Goal: Transaction & Acquisition: Download file/media

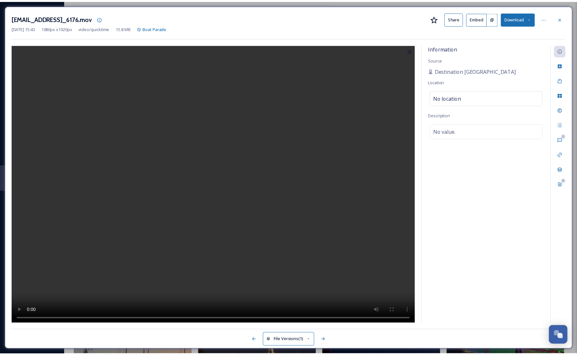
scroll to position [770, 0]
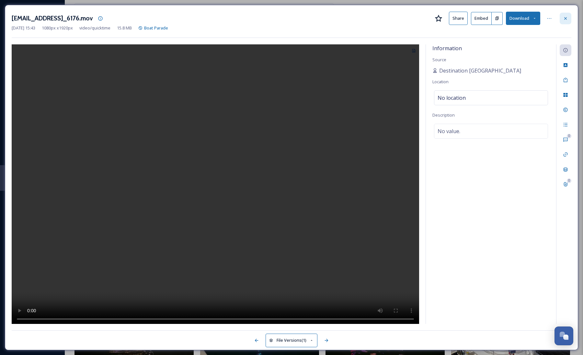
click at [564, 19] on icon at bounding box center [565, 18] width 5 height 5
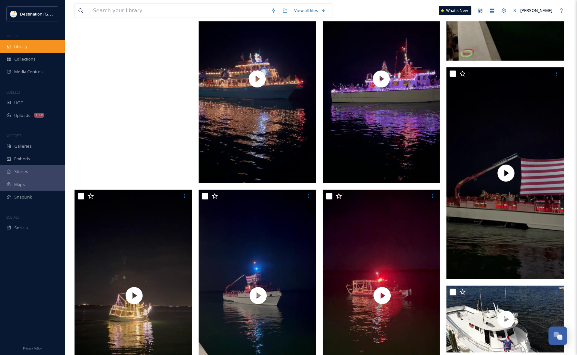
click at [29, 46] on div "Library" at bounding box center [32, 46] width 65 height 13
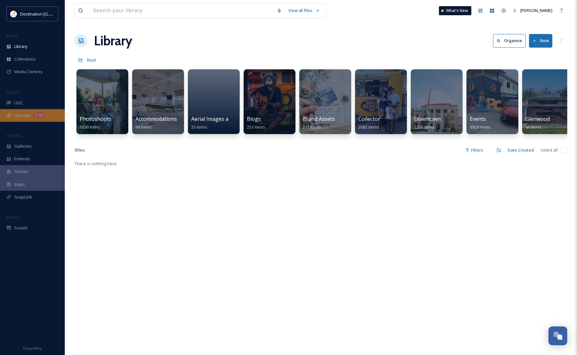
click at [17, 114] on span "Uploads" at bounding box center [22, 115] width 16 height 6
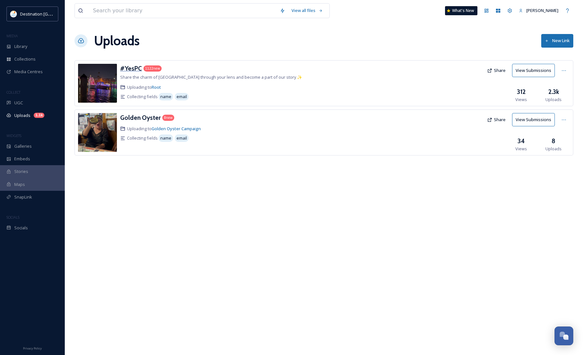
click at [132, 71] on h3 "#YesPC" at bounding box center [131, 68] width 22 height 8
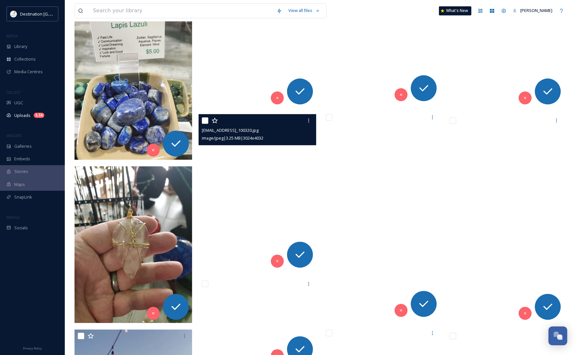
scroll to position [1458, 0]
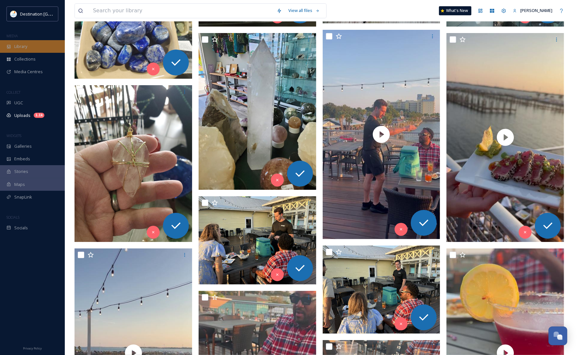
click at [23, 41] on div "Library" at bounding box center [32, 46] width 65 height 13
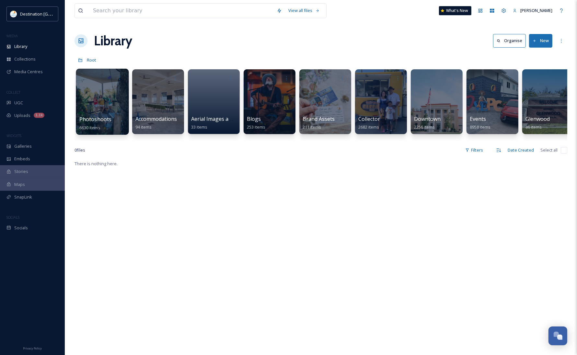
click at [116, 120] on div "Photoshoots 6630 items" at bounding box center [102, 123] width 46 height 16
click at [218, 117] on span "Aerial Images and Video" at bounding box center [221, 119] width 60 height 7
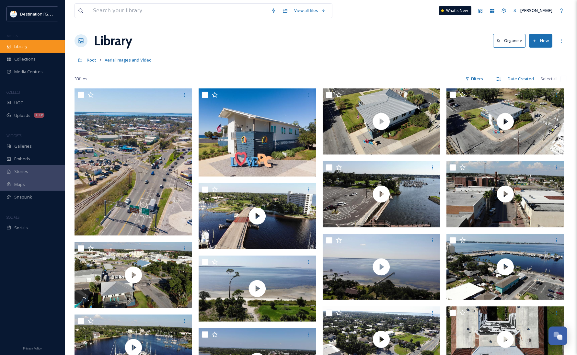
click at [30, 49] on div "Library" at bounding box center [32, 46] width 65 height 13
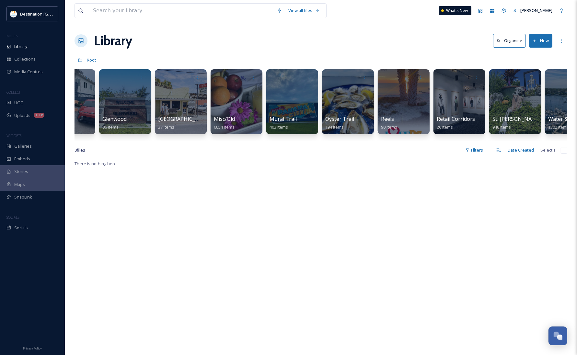
scroll to position [0, 433]
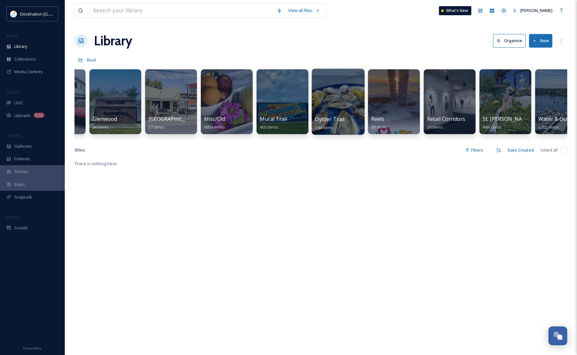
click at [334, 96] on div at bounding box center [338, 102] width 53 height 66
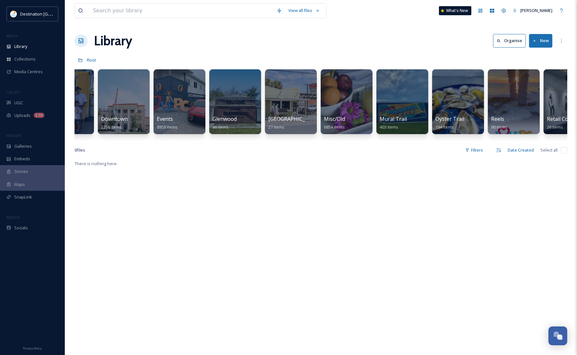
scroll to position [0, 334]
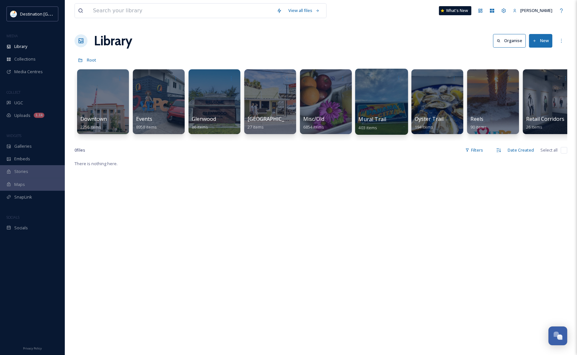
click at [389, 105] on div at bounding box center [381, 102] width 53 height 66
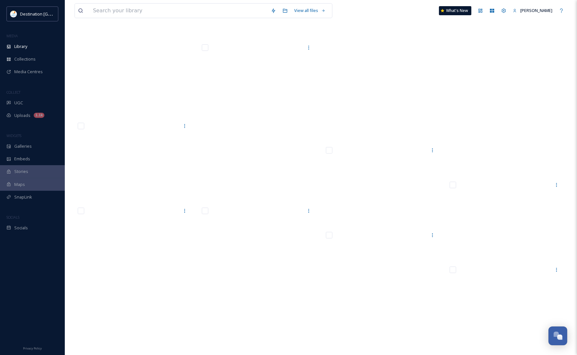
scroll to position [4658, 0]
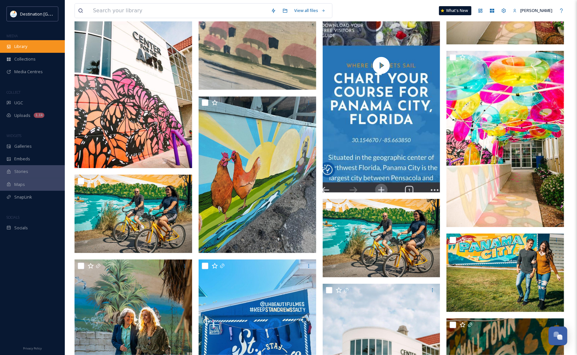
click at [22, 42] on div "Library" at bounding box center [32, 46] width 65 height 13
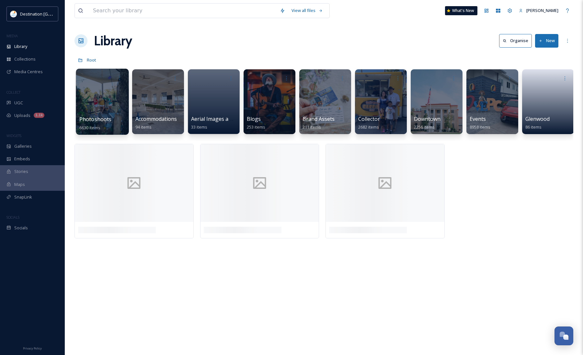
click at [113, 117] on div "Photoshoots 6630 items" at bounding box center [102, 123] width 46 height 16
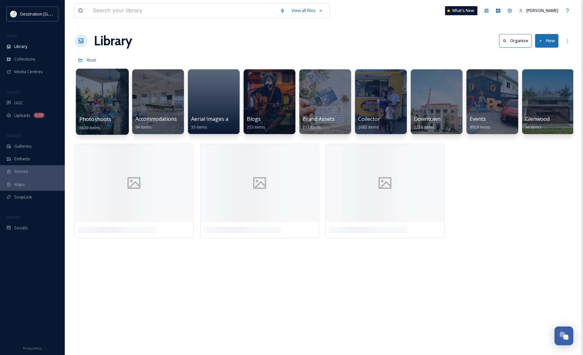
click at [108, 111] on div at bounding box center [102, 102] width 53 height 66
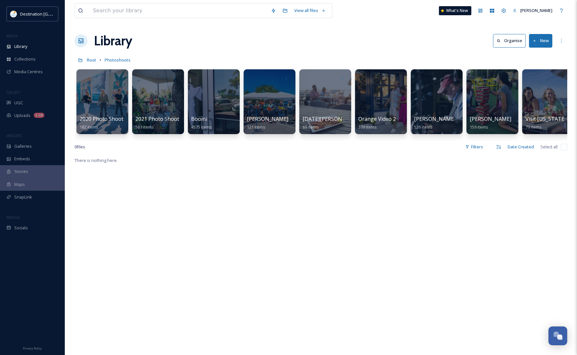
scroll to position [0, 8]
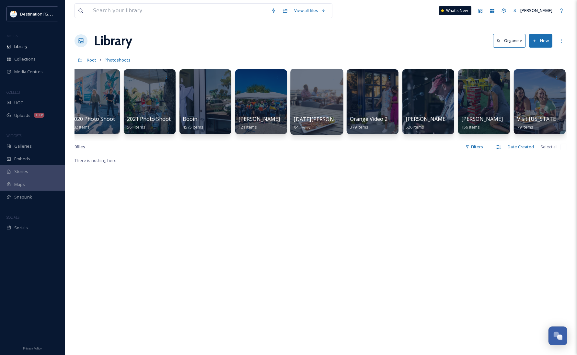
click at [324, 98] on div at bounding box center [316, 102] width 53 height 66
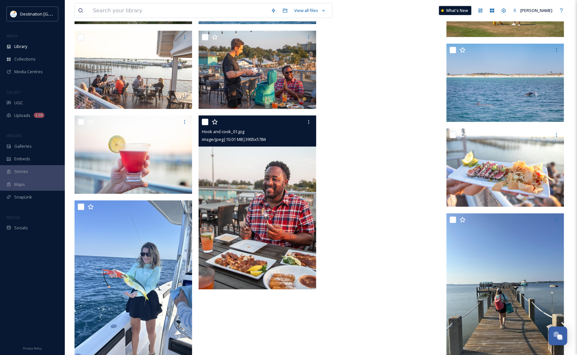
scroll to position [1085, 0]
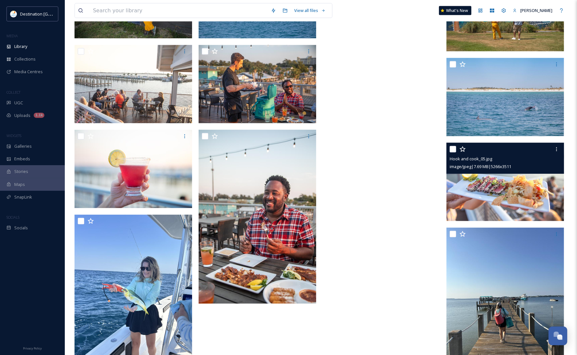
click at [506, 196] on img at bounding box center [506, 182] width 118 height 78
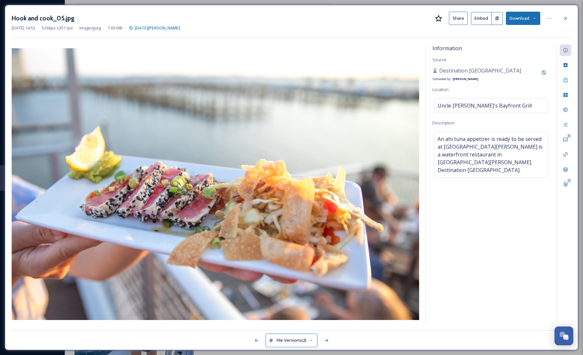
click at [537, 22] on button "Download" at bounding box center [523, 18] width 34 height 13
click at [525, 33] on span "Download Original (5266 x 3511)" at bounding box center [506, 33] width 61 height 6
click at [567, 18] on icon at bounding box center [565, 18] width 5 height 5
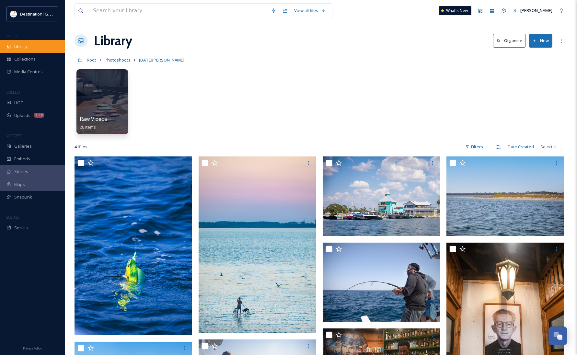
click at [29, 45] on div "Library" at bounding box center [32, 46] width 65 height 13
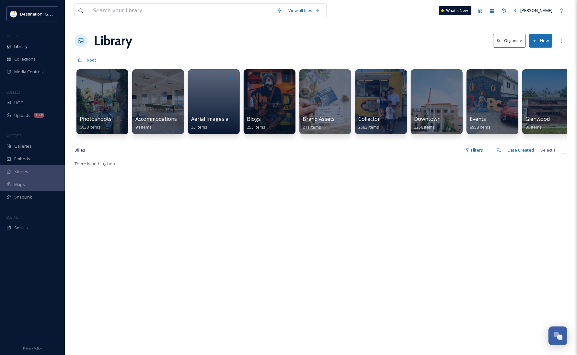
click at [286, 262] on div "There is nothing here." at bounding box center [321, 337] width 493 height 355
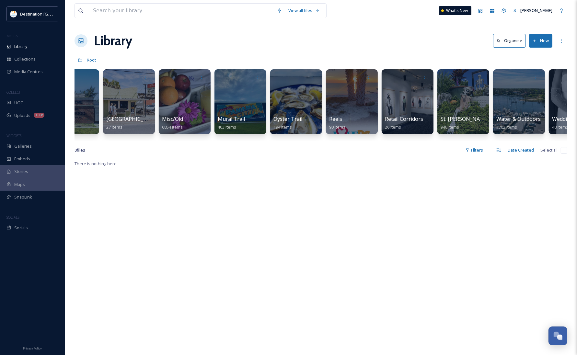
scroll to position [0, 476]
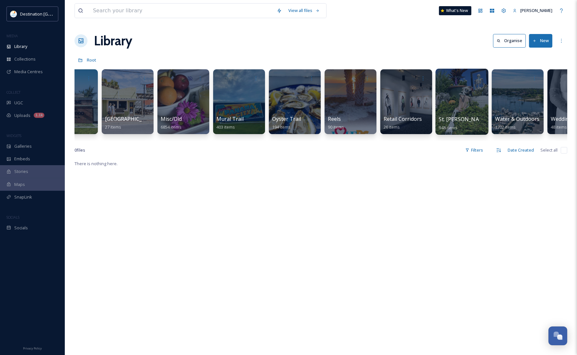
click at [455, 118] on span "St. [PERSON_NAME]" at bounding box center [464, 119] width 50 height 7
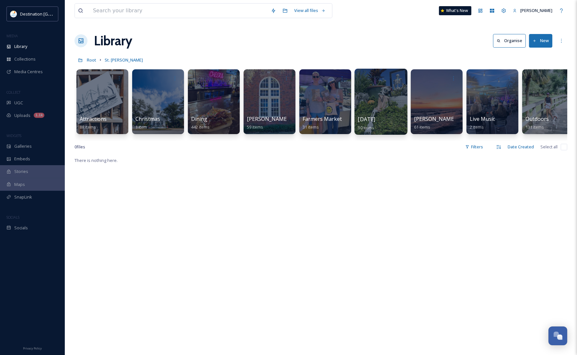
click at [371, 85] on div at bounding box center [380, 102] width 53 height 66
click at [18, 46] on span "Library" at bounding box center [20, 46] width 13 height 6
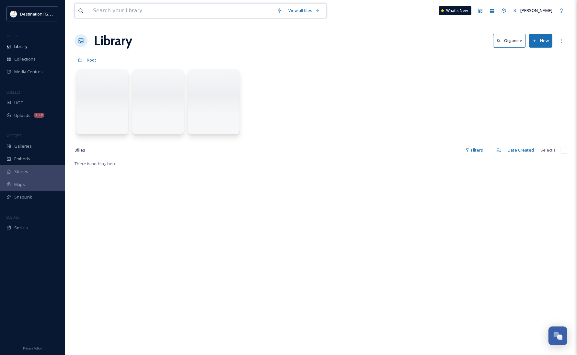
click at [144, 10] on input at bounding box center [182, 11] width 184 height 14
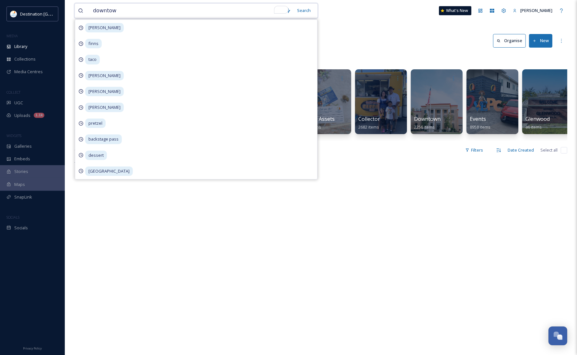
type input "downtown"
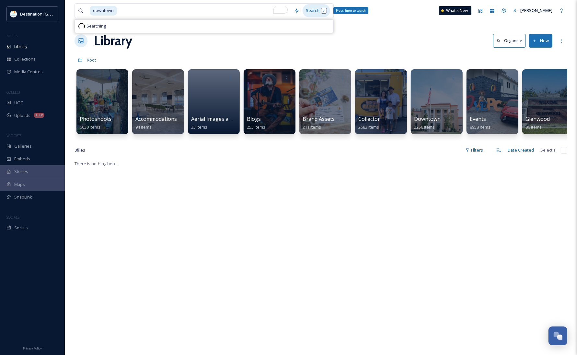
click at [317, 14] on div "Search Press Enter to search" at bounding box center [317, 10] width 28 height 13
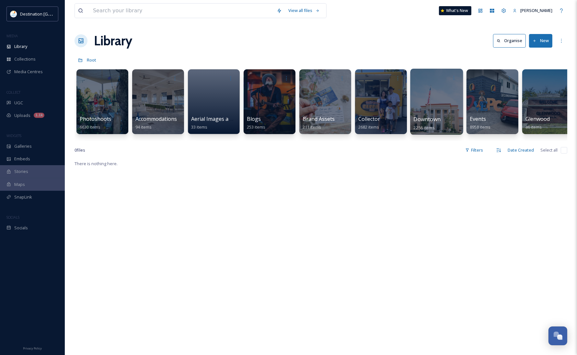
click at [431, 109] on div at bounding box center [436, 102] width 53 height 66
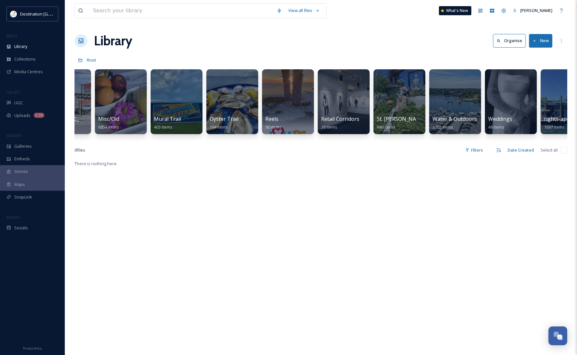
scroll to position [0, 566]
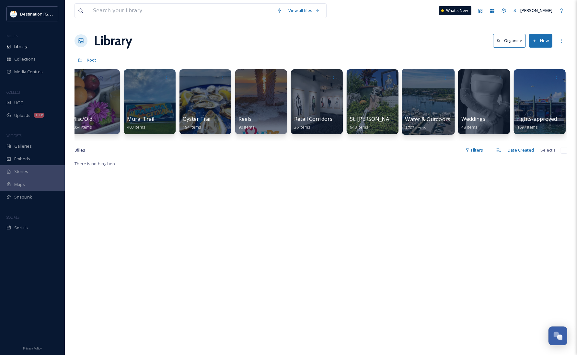
click at [434, 127] on div "Water & Outdoors 1702 items" at bounding box center [428, 123] width 46 height 16
click at [420, 110] on div at bounding box center [428, 102] width 53 height 66
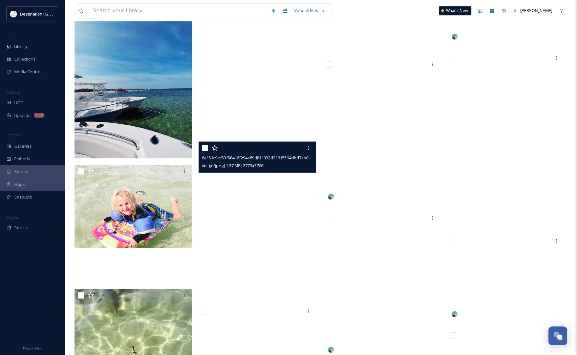
scroll to position [3929, 0]
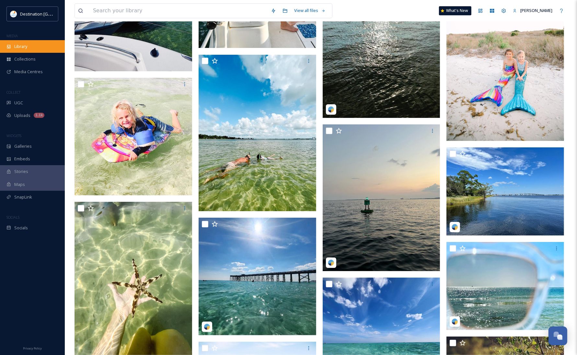
click at [30, 49] on div "Library" at bounding box center [32, 46] width 65 height 13
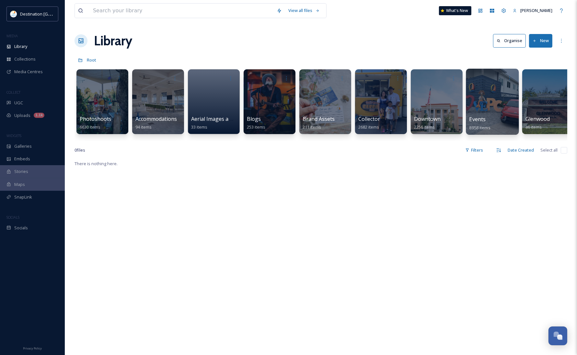
click at [480, 104] on div at bounding box center [492, 102] width 53 height 66
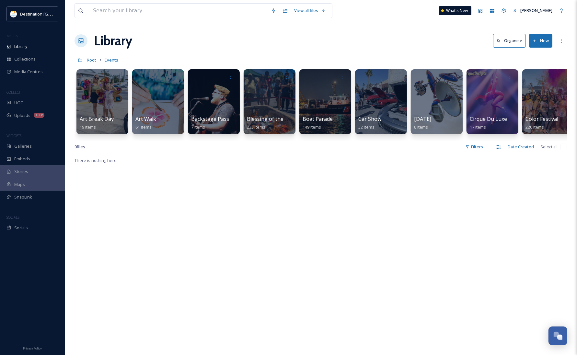
scroll to position [0, 28]
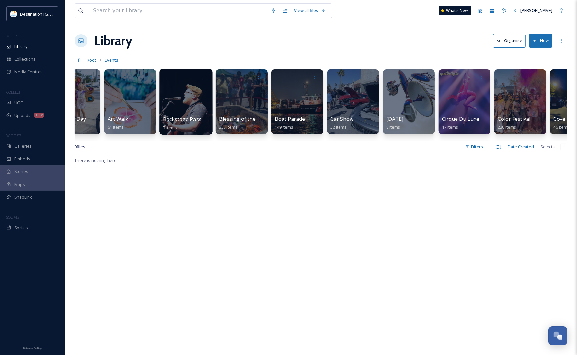
click at [176, 122] on span "Backstage Pass" at bounding box center [182, 119] width 39 height 7
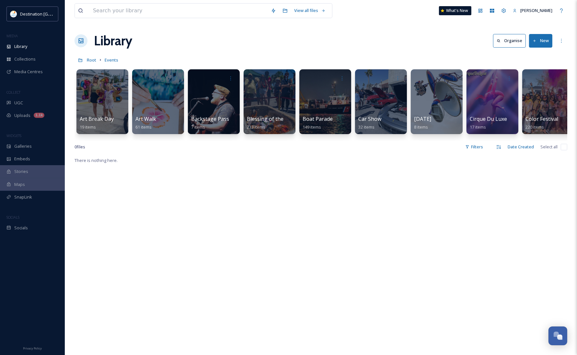
drag, startPoint x: 128, startPoint y: 140, endPoint x: 140, endPoint y: 141, distance: 11.7
click at [140, 141] on div "Art Break Day 19 items Art Walk 61 items Backstage Pass 7 items Blessing of the…" at bounding box center [321, 103] width 493 height 75
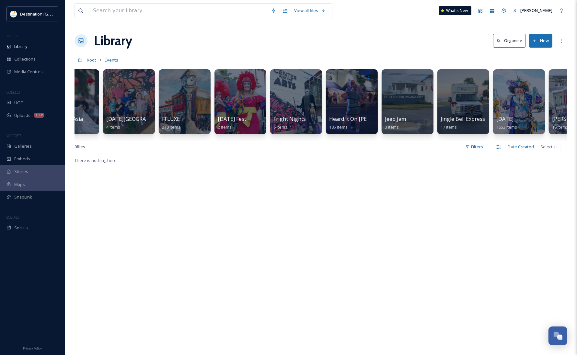
scroll to position [0, 644]
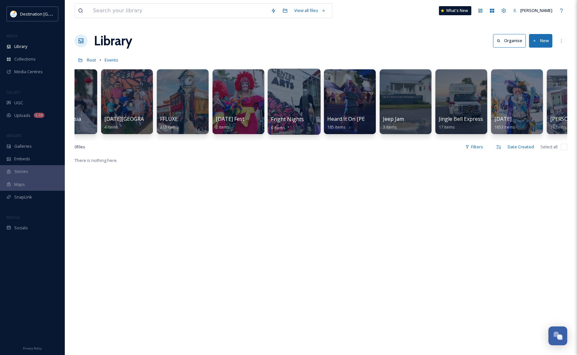
click at [302, 117] on span "Fright Nights" at bounding box center [287, 119] width 33 height 7
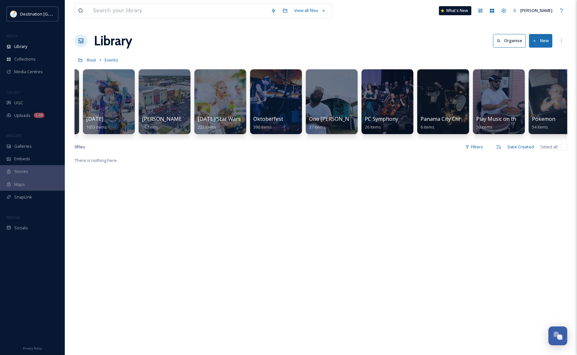
scroll to position [0, 1094]
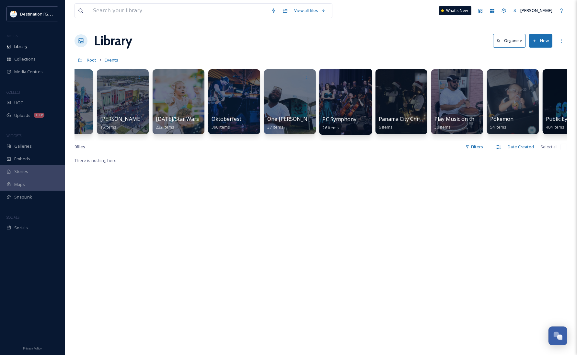
click at [357, 103] on div at bounding box center [345, 102] width 53 height 66
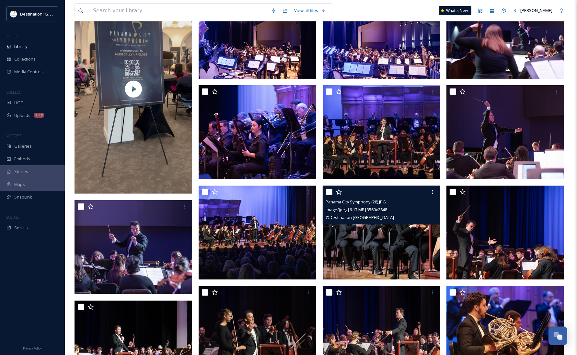
scroll to position [118, 0]
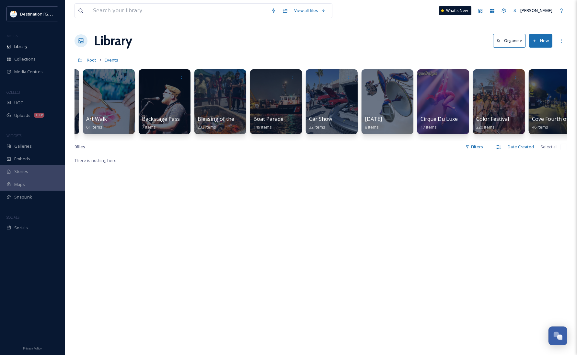
scroll to position [0, 115]
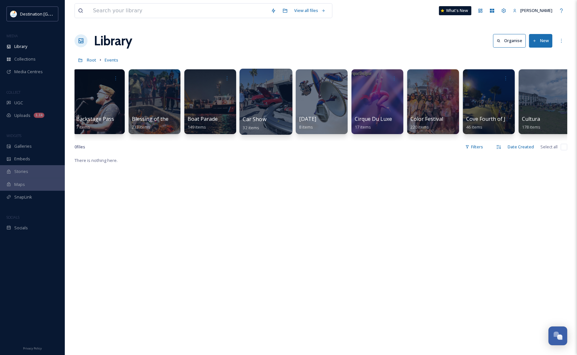
click at [268, 118] on div "Car Show 32 items" at bounding box center [266, 123] width 46 height 16
click at [273, 110] on div at bounding box center [265, 102] width 53 height 66
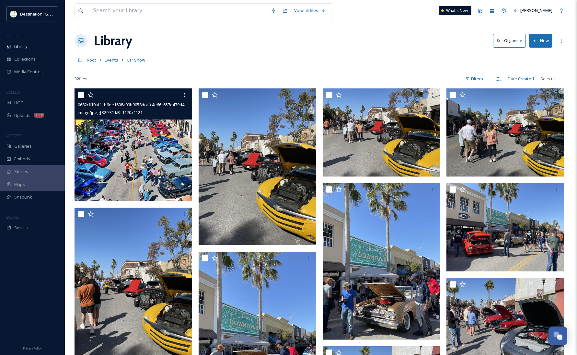
click at [160, 154] on img at bounding box center [134, 144] width 118 height 113
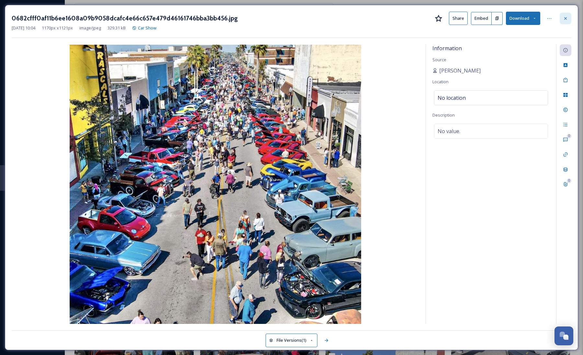
click at [564, 19] on icon at bounding box center [565, 18] width 5 height 5
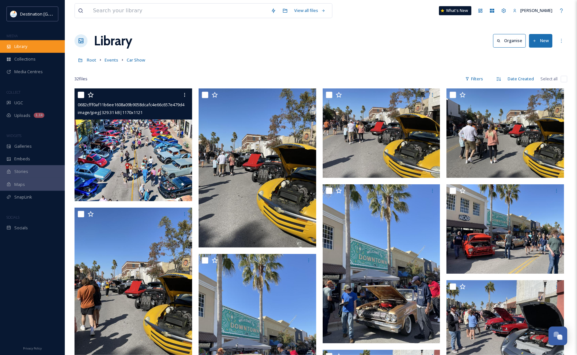
click at [13, 47] on div "Library" at bounding box center [32, 46] width 65 height 13
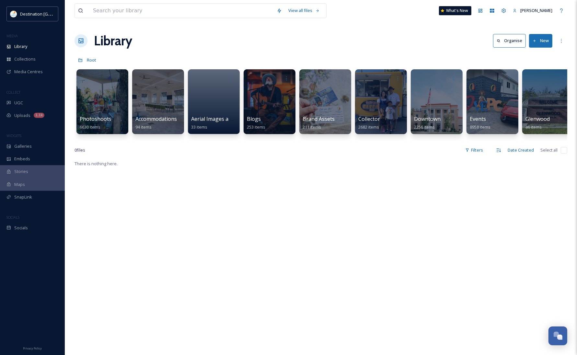
scroll to position [0, 566]
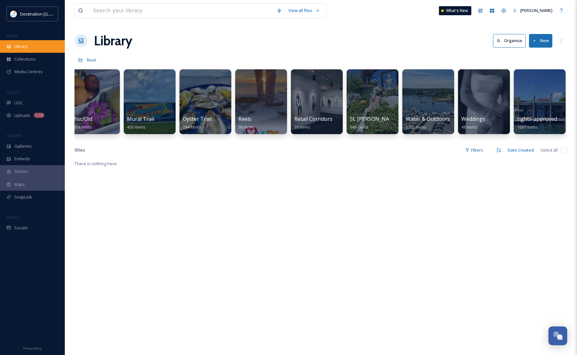
click at [41, 51] on div "Library" at bounding box center [32, 46] width 65 height 13
click at [375, 101] on div at bounding box center [372, 102] width 53 height 66
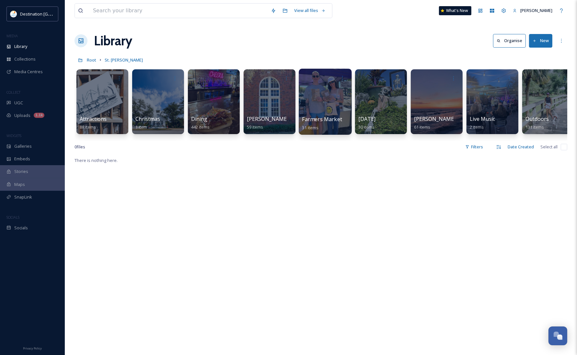
click at [328, 123] on div "Farmers Market 31 items" at bounding box center [325, 123] width 46 height 16
click at [315, 96] on div at bounding box center [325, 102] width 53 height 66
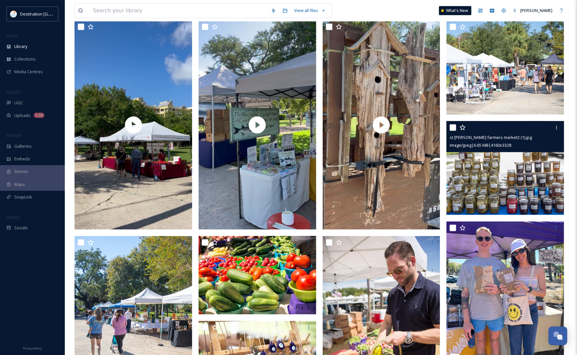
scroll to position [715, 0]
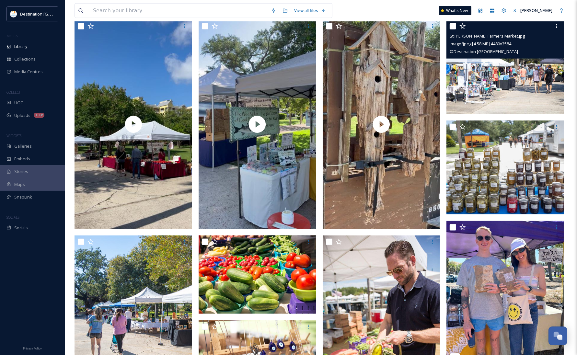
click at [510, 86] on img at bounding box center [506, 67] width 118 height 94
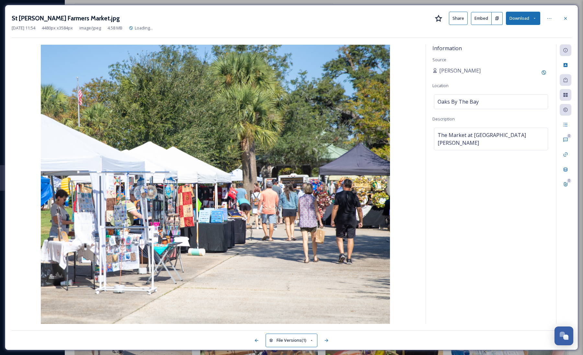
click at [533, 18] on icon at bounding box center [535, 18] width 4 height 4
click at [528, 33] on span "Download Original (4480 x 3584)" at bounding box center [506, 33] width 61 height 6
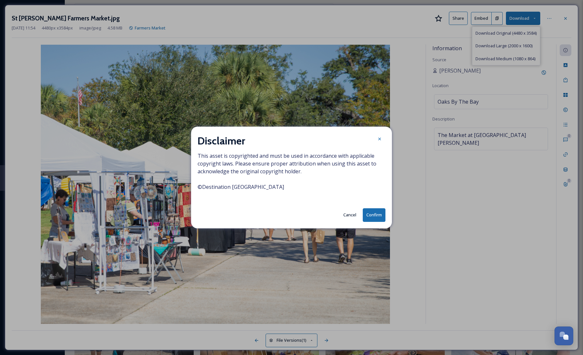
click at [377, 215] on button "Confirm" at bounding box center [374, 214] width 23 height 13
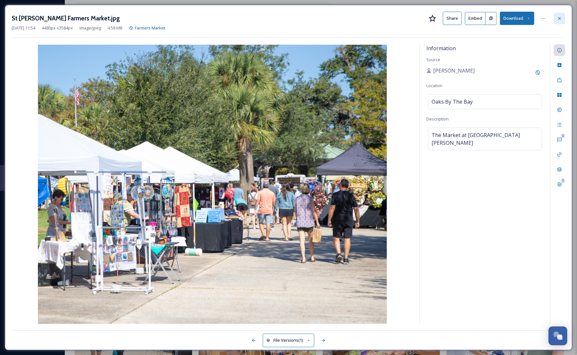
click at [559, 17] on icon at bounding box center [559, 18] width 5 height 5
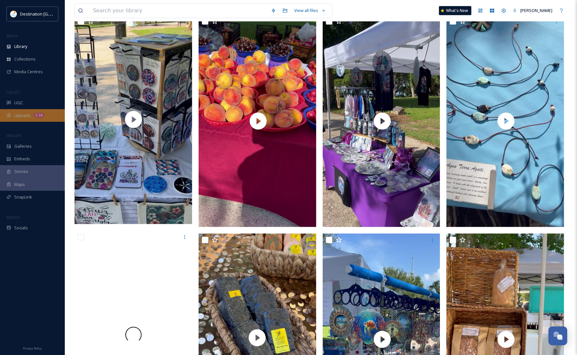
scroll to position [270, 0]
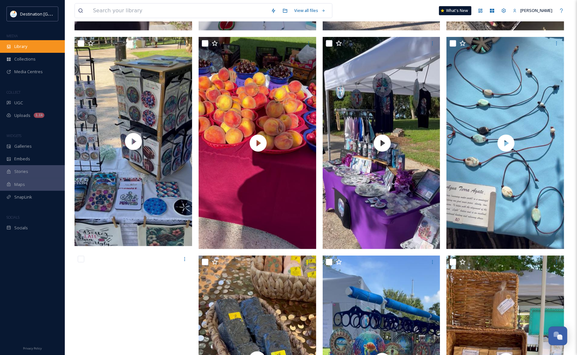
click at [31, 48] on div "Library" at bounding box center [32, 46] width 65 height 13
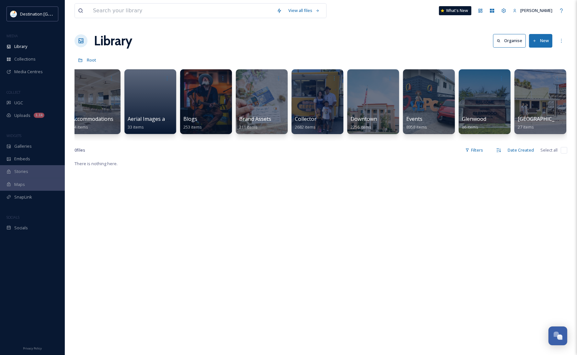
scroll to position [0, 88]
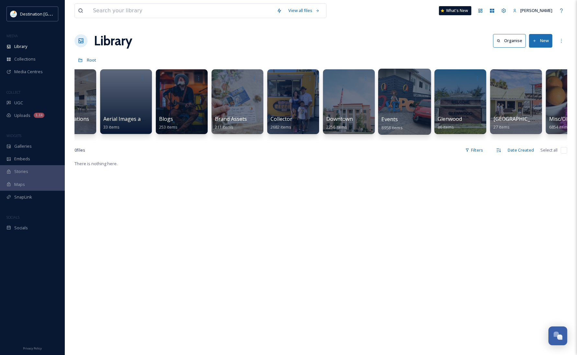
click at [409, 105] on div at bounding box center [404, 102] width 53 height 66
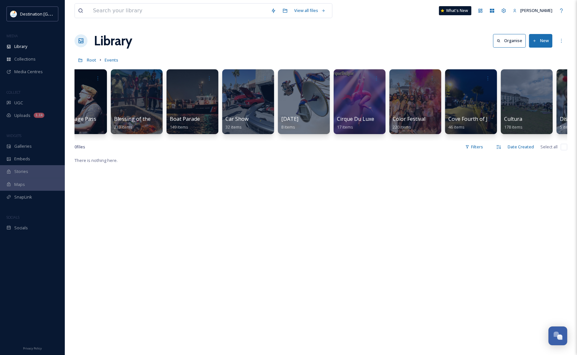
scroll to position [0, 143]
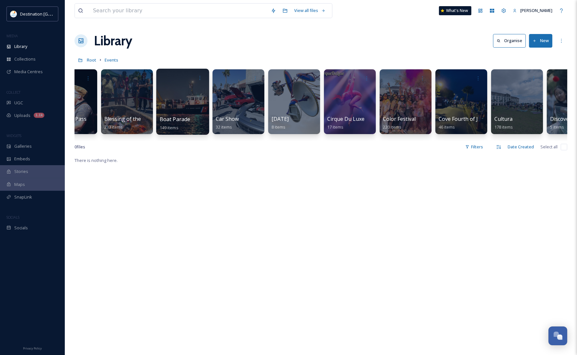
click at [200, 121] on div "Boat Parade 149 items" at bounding box center [183, 123] width 46 height 16
click at [190, 96] on div at bounding box center [182, 102] width 53 height 66
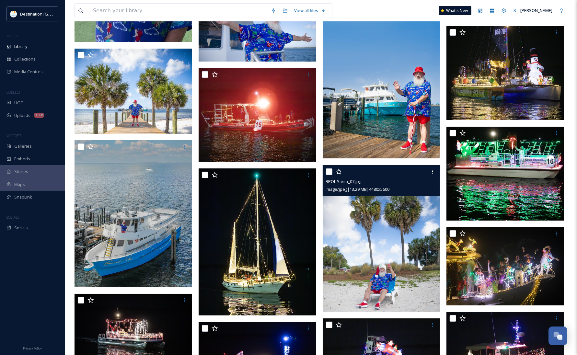
scroll to position [2714, 0]
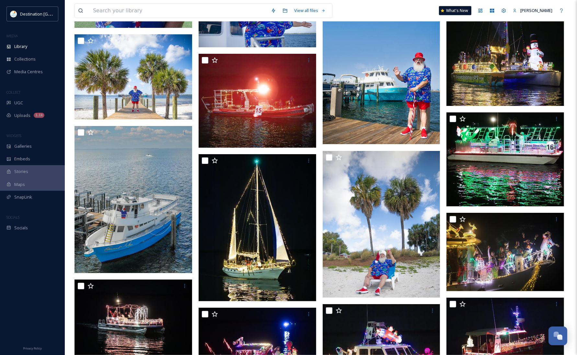
click at [389, 121] on img at bounding box center [382, 53] width 118 height 182
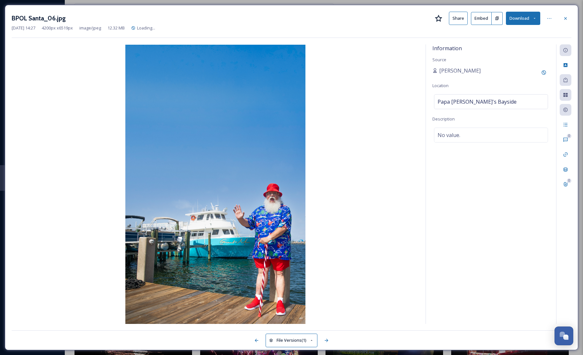
click at [534, 19] on icon at bounding box center [535, 18] width 4 height 4
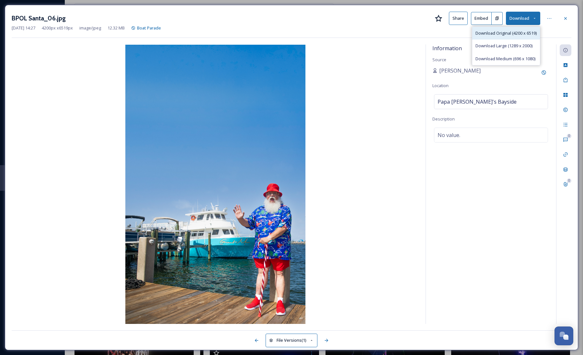
click at [514, 38] on div "Download Original (4200 x 6519)" at bounding box center [506, 33] width 68 height 13
drag, startPoint x: 273, startPoint y: 346, endPoint x: 284, endPoint y: 347, distance: 11.4
click at [284, 347] on button "File Versions (1)" at bounding box center [292, 340] width 52 height 13
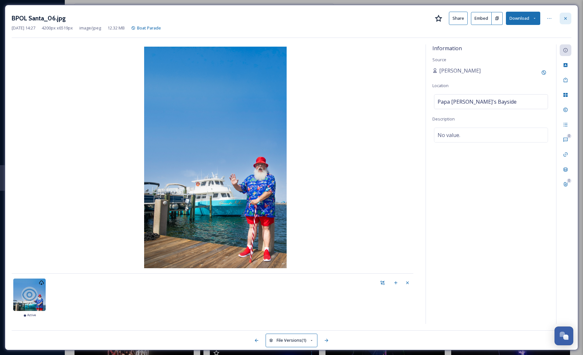
click at [566, 20] on icon at bounding box center [565, 18] width 5 height 5
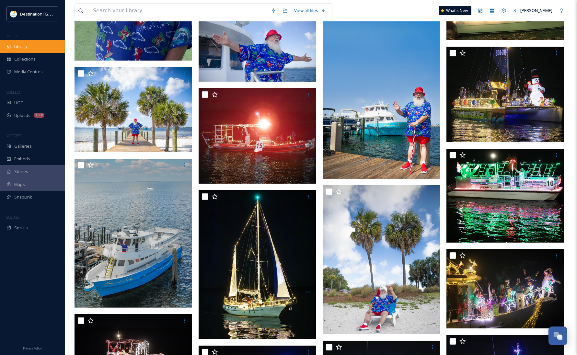
click at [20, 41] on div "Library" at bounding box center [32, 46] width 65 height 13
